Goal: Find specific fact: Find specific fact

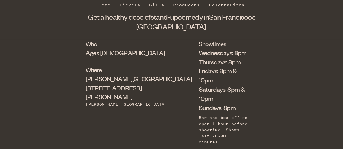
scroll to position [185, 0]
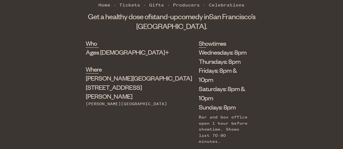
click at [122, 90] on div "Shelton Theater 533 Sutter St" at bounding box center [129, 87] width 86 height 27
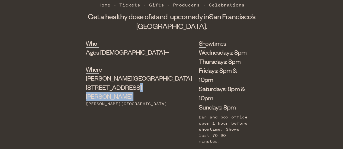
click at [122, 90] on div "Shelton Theater 533 Sutter St" at bounding box center [129, 87] width 86 height 27
copy div "533 Sutter St"
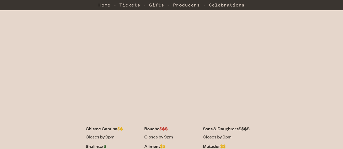
scroll to position [146, 0]
